Goal: Task Accomplishment & Management: Complete application form

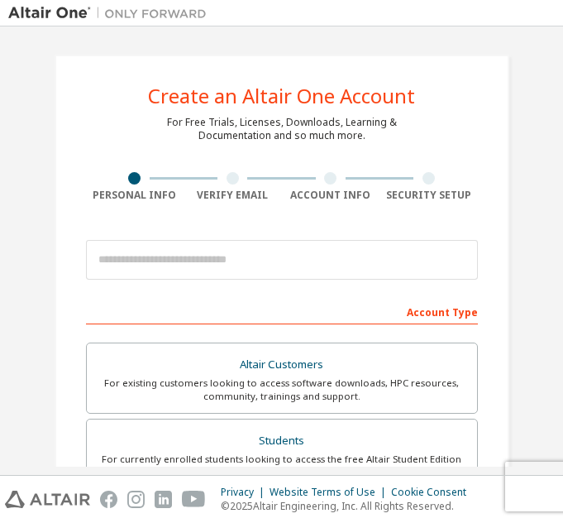
click at [487, 77] on div "Create an Altair One Account For Free Trials, Licenses, Downloads, Learning & D…" at bounding box center [282, 500] width 455 height 890
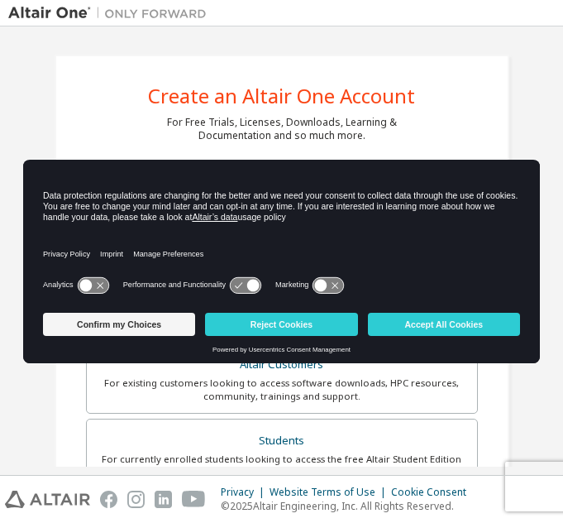
click at [431, 55] on div "Create an Altair One Account For Free Trials, Licenses, Downloads, Learning & D…" at bounding box center [282, 500] width 455 height 890
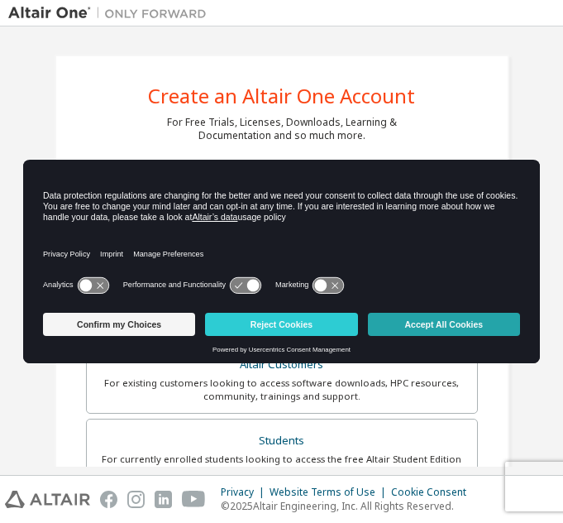
click at [452, 324] on button "Accept All Cookies" at bounding box center [444, 324] width 152 height 23
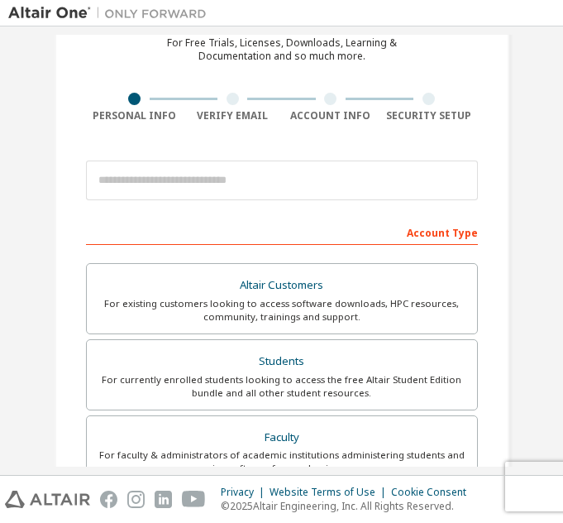
scroll to position [80, 0]
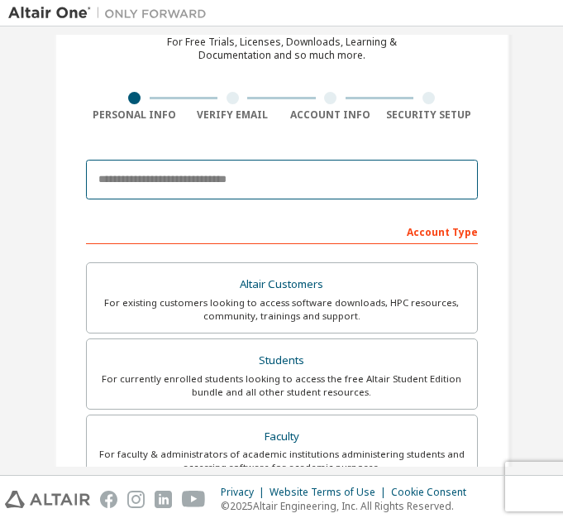
click at [131, 182] on input "email" at bounding box center [282, 180] width 392 height 40
type input "*"
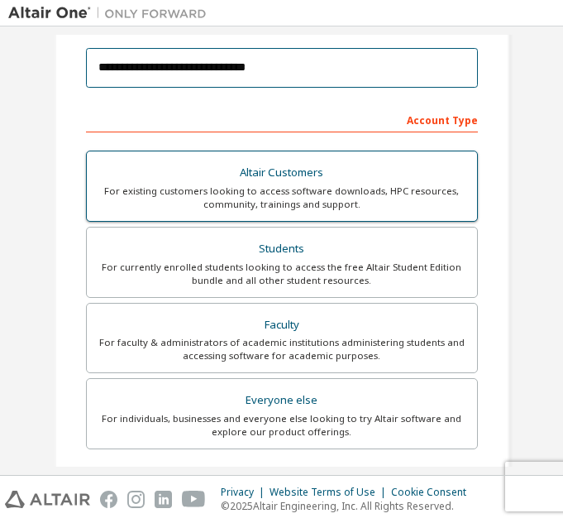
scroll to position [193, 0]
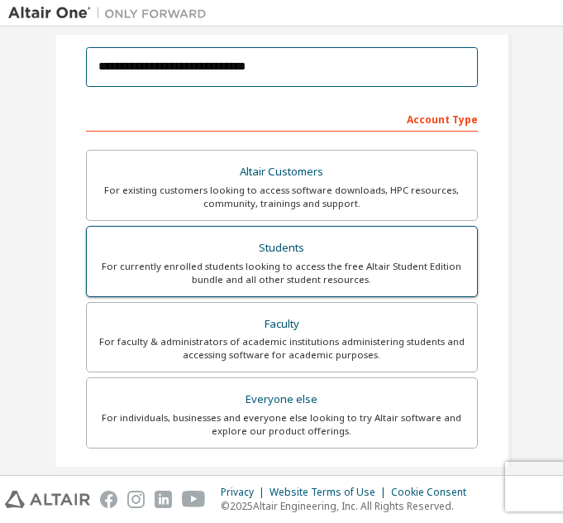
type input "**********"
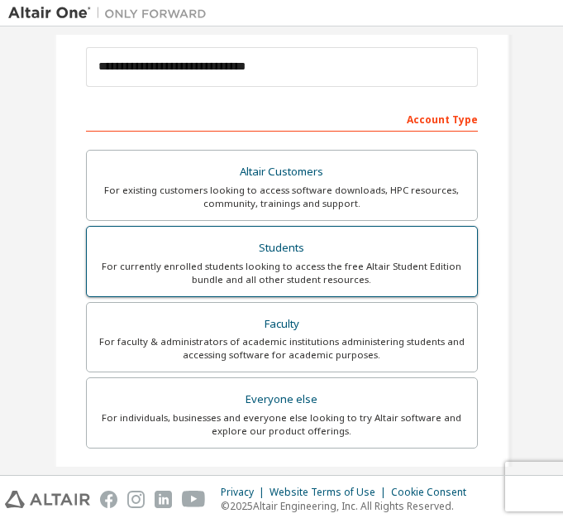
click at [252, 238] on div "Students" at bounding box center [282, 248] width 370 height 23
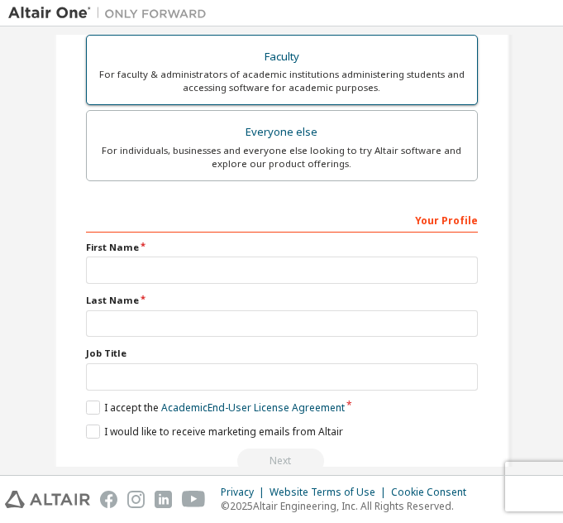
scroll to position [467, 0]
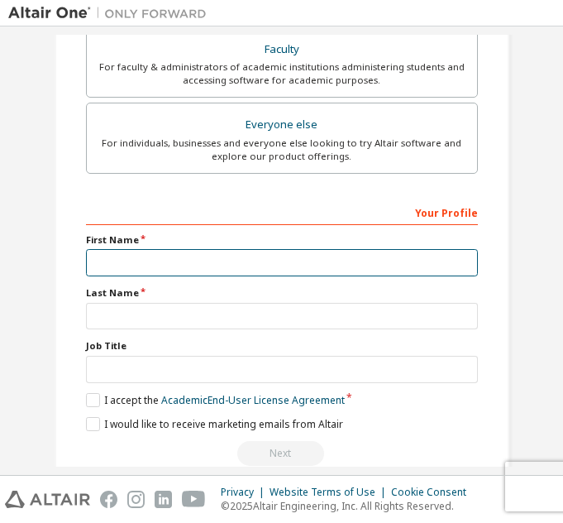
click at [136, 265] on input "text" at bounding box center [282, 262] width 392 height 27
type input "*"
type input "**********"
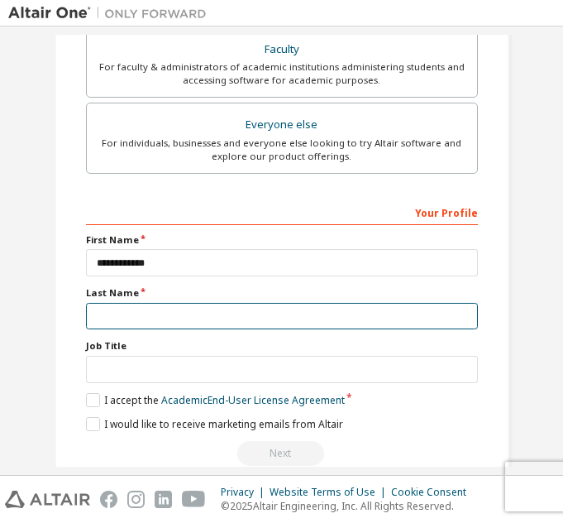
click at [132, 318] on input "text" at bounding box center [282, 316] width 392 height 27
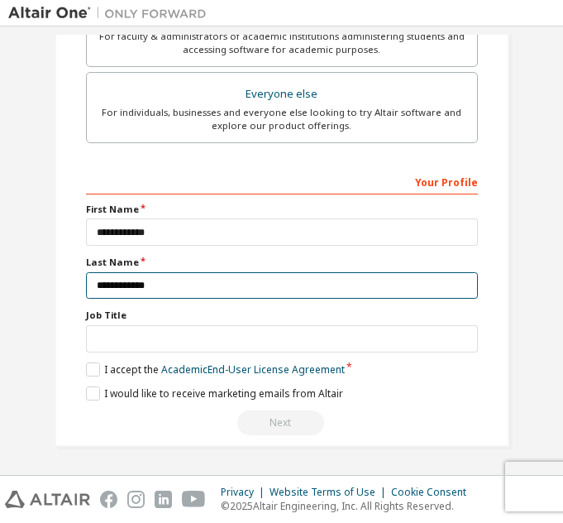
type input "**********"
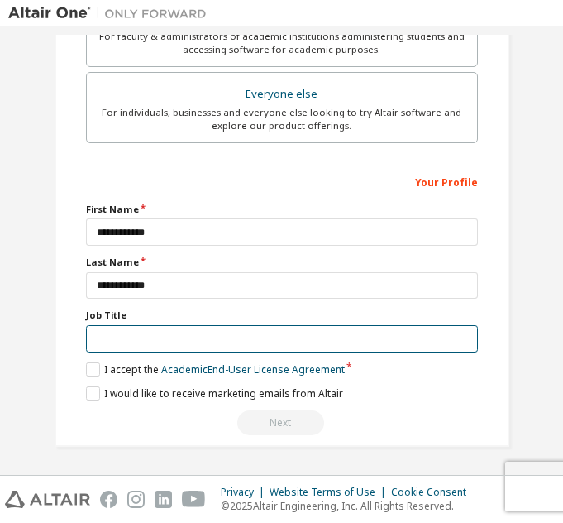
click at [124, 340] on input "text" at bounding box center [282, 338] width 392 height 27
type input "*"
type input "*******"
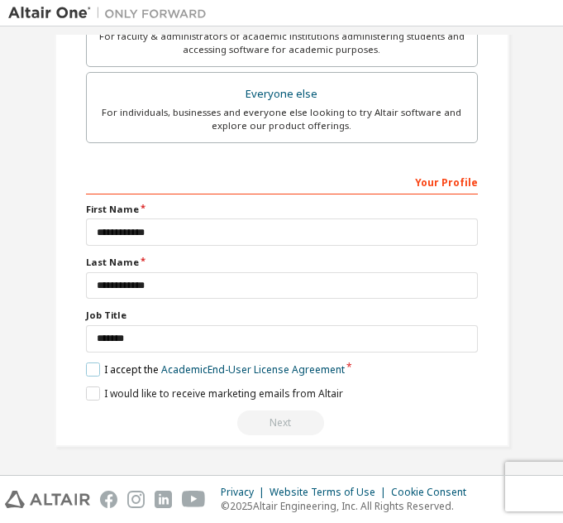
click at [90, 371] on label "I accept the Academic End-User License Agreement" at bounding box center [215, 369] width 259 height 14
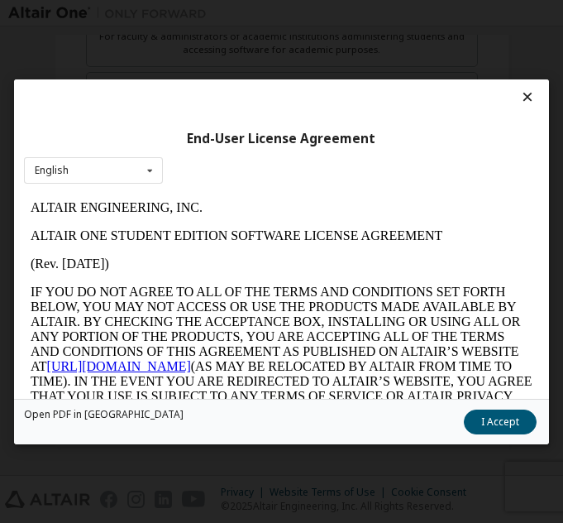
scroll to position [0, 0]
click at [510, 419] on button "I Accept" at bounding box center [500, 421] width 73 height 25
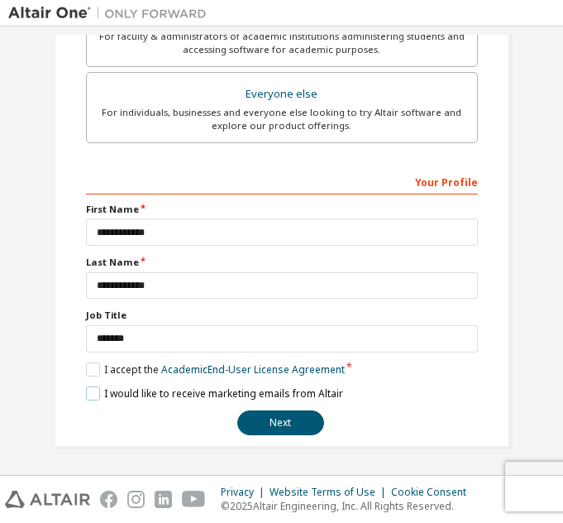
click at [86, 391] on label "I would like to receive marketing emails from Altair" at bounding box center [214, 393] width 257 height 14
click at [86, 393] on label "I would like to receive marketing emails from Altair" at bounding box center [214, 393] width 257 height 14
click at [88, 393] on label "I would like to receive marketing emails from Altair" at bounding box center [214, 393] width 257 height 14
click at [280, 421] on button "Next" at bounding box center [280, 422] width 87 height 25
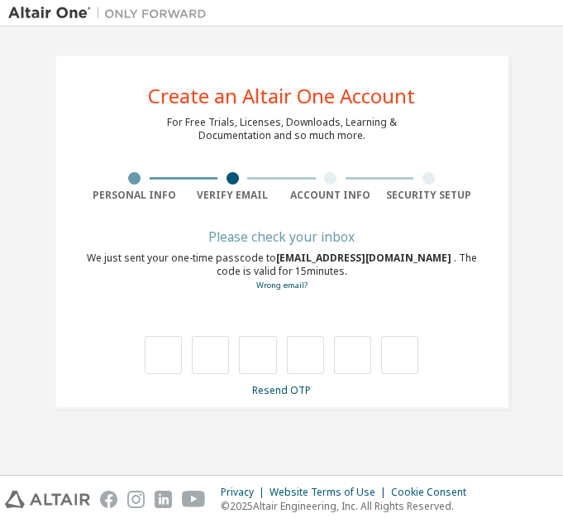
type input "*"
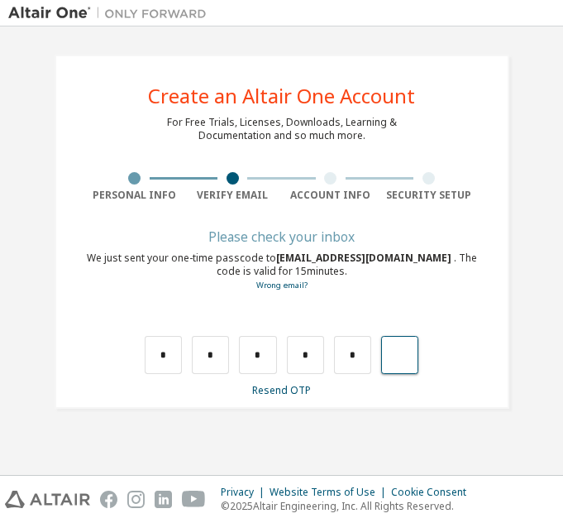
type input "*"
